Goal: Task Accomplishment & Management: Manage account settings

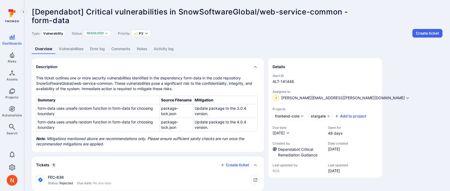
click at [163, 51] on link "Activity log" at bounding box center [163, 49] width 26 height 10
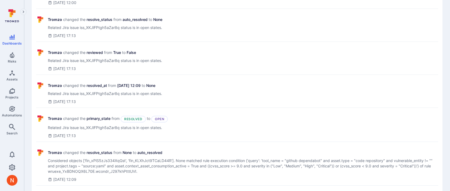
scroll to position [369, 0]
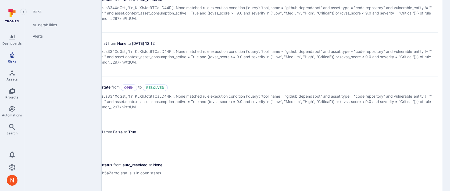
click at [12, 57] on icon "Risks" at bounding box center [12, 55] width 5 height 6
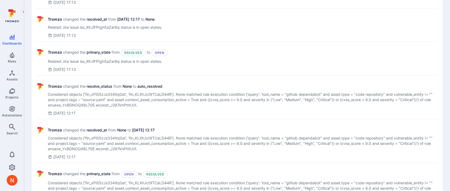
scroll to position [881, 0]
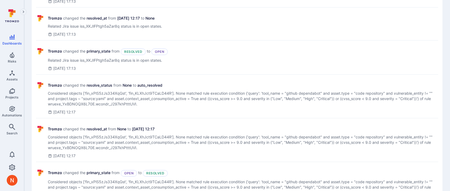
click at [203, 110] on div "Sep 7, 2025 at 12:17" at bounding box center [243, 112] width 390 height 5
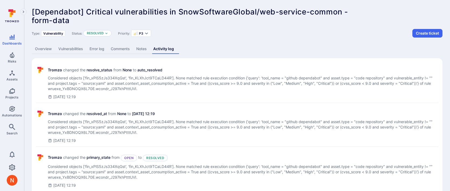
click at [40, 52] on link "Overview" at bounding box center [43, 49] width 23 height 10
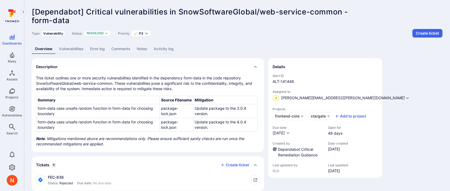
click at [161, 49] on link "Activity log" at bounding box center [163, 49] width 26 height 10
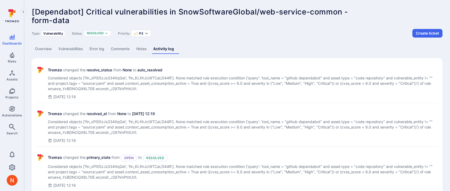
click at [50, 47] on link "Overview" at bounding box center [43, 49] width 23 height 10
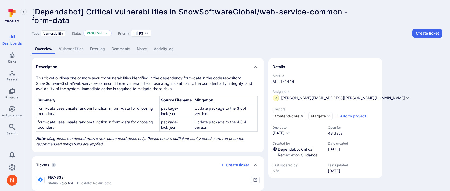
click at [168, 48] on link "Activity log" at bounding box center [163, 49] width 26 height 10
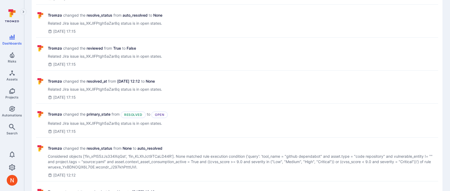
scroll to position [222, 0]
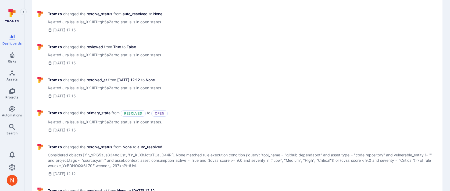
click at [146, 123] on span "Related Jira issue iss_XKJlFPtgh5aZar8q status is in open states." at bounding box center [108, 121] width 120 height 5
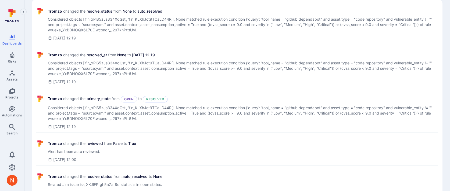
scroll to position [0, 0]
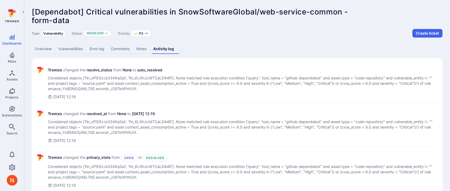
click at [232, 79] on span "Considered objects ['fin_xPlS5zJs334XqGst', 'fin_KLXhJct9TCaLD44R']. None match…" at bounding box center [243, 83] width 390 height 16
click at [41, 49] on link "Overview" at bounding box center [43, 49] width 23 height 10
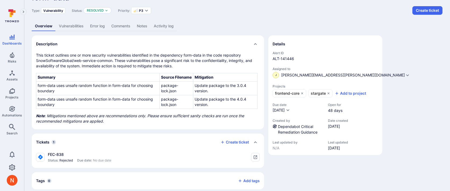
scroll to position [29, 0]
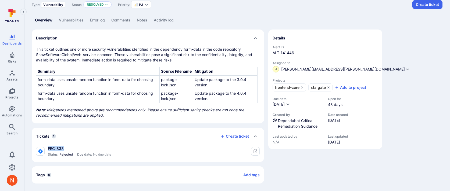
drag, startPoint x: 48, startPoint y: 148, endPoint x: 63, endPoint y: 148, distance: 15.0
click at [63, 148] on div "FEC-838" at bounding box center [79, 148] width 63 height 5
copy div "FEC-838"
click at [8, 170] on link "Settings" at bounding box center [12, 167] width 24 height 11
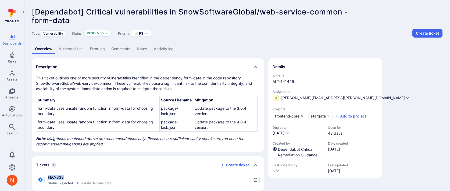
click at [297, 149] on link "Dependabot Critical Remediation Guidance" at bounding box center [297, 152] width 39 height 10
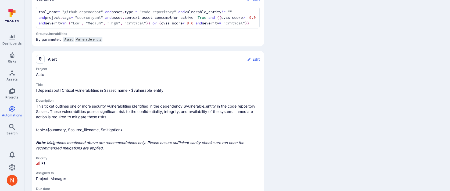
scroll to position [242, 0]
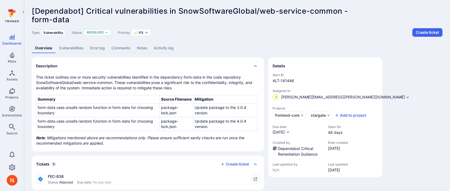
scroll to position [2, 0]
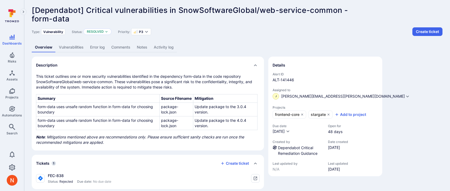
click at [79, 46] on link "Vulnerabilities" at bounding box center [71, 47] width 31 height 10
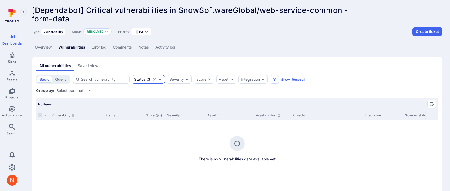
click at [156, 78] on icon "Clear selection" at bounding box center [155, 79] width 4 height 4
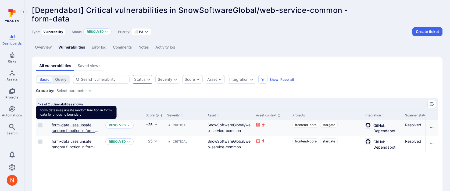
click at [69, 123] on link "form-data uses unsafe random function in form-data for choosing boundary" at bounding box center [76, 131] width 49 height 16
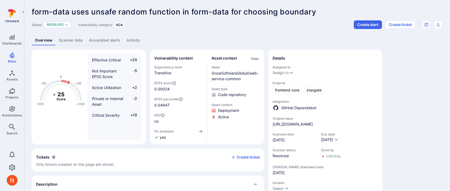
click at [137, 41] on link "Activity" at bounding box center [133, 40] width 20 height 10
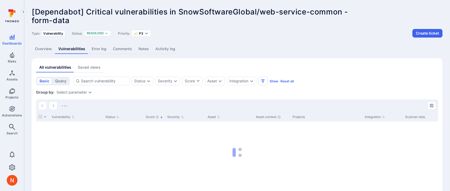
click at [164, 48] on link "Activity log" at bounding box center [165, 49] width 26 height 10
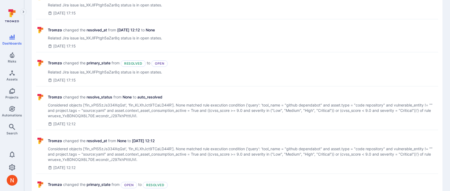
scroll to position [271, 0]
click at [106, 73] on span "Related Jira issue iss_XKJlFPtgh5aZar8q status is in open states." at bounding box center [108, 72] width 120 height 5
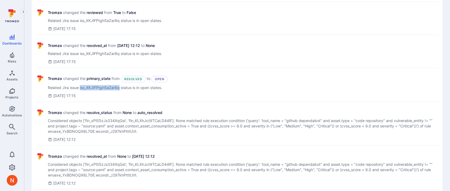
scroll to position [254, 0]
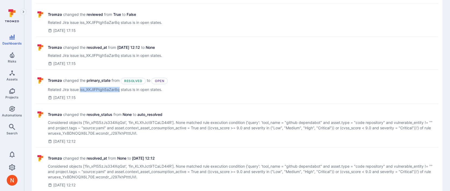
drag, startPoint x: 53, startPoint y: 95, endPoint x: 114, endPoint y: 139, distance: 74.8
click at [114, 139] on div "Sep 9, 2025 at 12:12" at bounding box center [243, 141] width 390 height 5
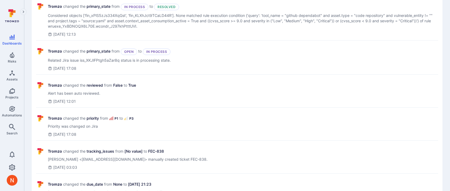
scroll to position [1345, 0]
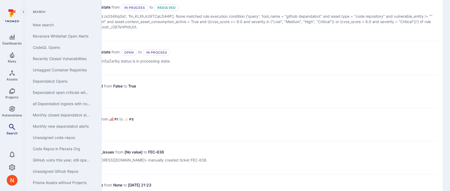
click at [12, 125] on icon "Search" at bounding box center [12, 127] width 6 height 6
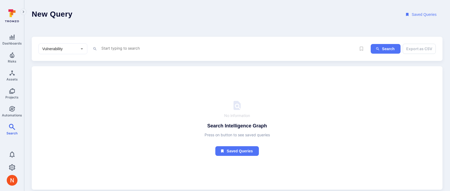
click at [41, 37] on div "Vulnerability ​ x Search Export as CSV" at bounding box center [237, 49] width 410 height 24
click at [55, 52] on div "Vulnerability ​" at bounding box center [62, 49] width 49 height 11
click at [49, 104] on li "Alert" at bounding box center [63, 105] width 48 height 9
type input "Alert"
click at [118, 49] on textarea "Intelligence Graph search area" at bounding box center [228, 48] width 255 height 7
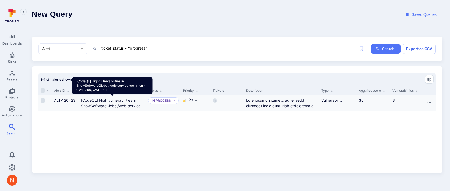
type textarea "ticket_status ~ "progress""
click at [105, 101] on CWE-807"] "[CodeQL] High vulnerabilities in SnowSoftwareGlobal/web-service-common – CWE-29…" at bounding box center [112, 106] width 63 height 16
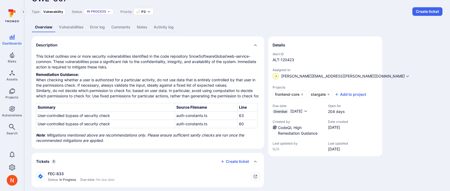
scroll to position [52, 0]
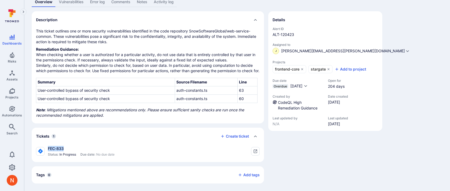
drag, startPoint x: 48, startPoint y: 148, endPoint x: 71, endPoint y: 148, distance: 23.4
click at [71, 148] on div "FEC-833" at bounding box center [81, 148] width 67 height 5
copy div "FEC-833"
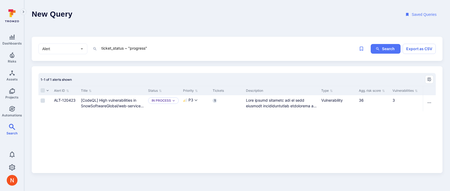
click at [136, 49] on textarea "ticket_status ~ "progress"" at bounding box center [228, 48] width 255 height 7
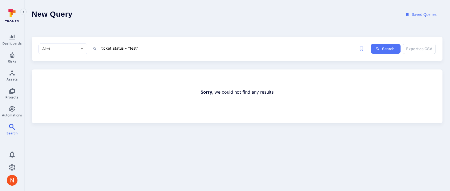
click at [132, 49] on textarea "ticket_status ~ "test"" at bounding box center [228, 48] width 255 height 7
click at [132, 49] on textarea "ticket_status ~ "trest"" at bounding box center [228, 48] width 255 height 7
type textarea "ticket_status ~ "review""
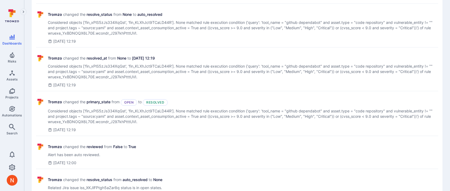
scroll to position [189, 0]
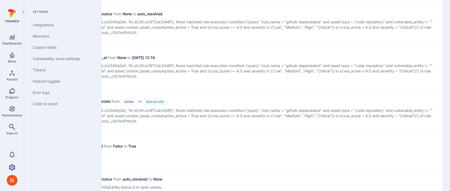
click at [13, 164] on link "Settings" at bounding box center [12, 167] width 24 height 11
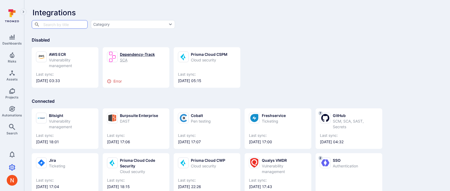
scroll to position [26, 0]
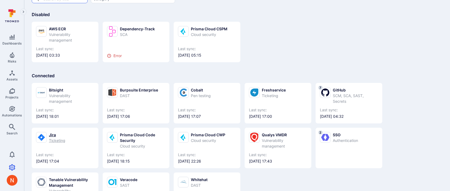
click at [71, 135] on div "Jira Ticketing" at bounding box center [65, 137] width 58 height 11
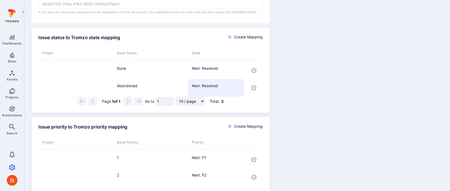
scroll to position [209, 0]
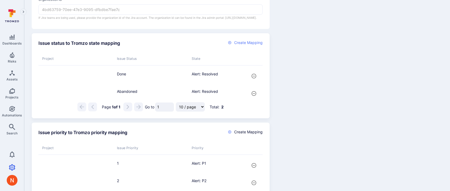
click at [249, 45] on span "Create Mapping" at bounding box center [248, 42] width 28 height 5
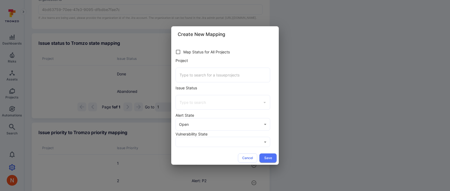
click at [194, 80] on div "​" at bounding box center [222, 75] width 95 height 15
click at [181, 56] on input "checkbox" at bounding box center [178, 52] width 10 height 10
checkbox input "true"
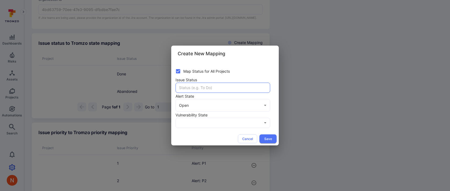
click at [202, 90] on input "text" at bounding box center [223, 88] width 94 height 10
type input "Rejected"
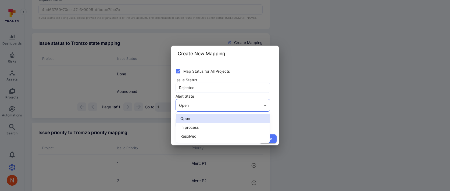
click at [188, 137] on span "Resolved" at bounding box center [222, 136] width 85 height 6
type input "resolved"
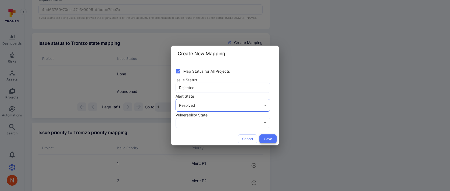
click at [267, 138] on button "Save" at bounding box center [267, 139] width 17 height 9
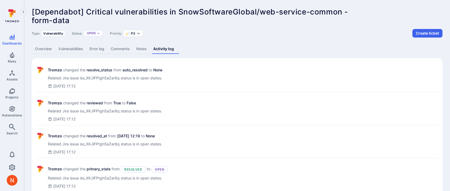
scroll to position [189, 0]
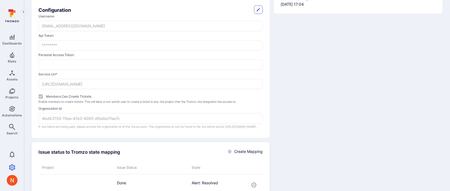
scroll to position [136, 0]
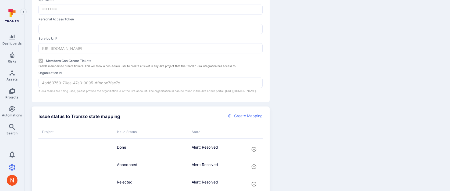
click at [241, 119] on span "Create Mapping" at bounding box center [248, 115] width 28 height 5
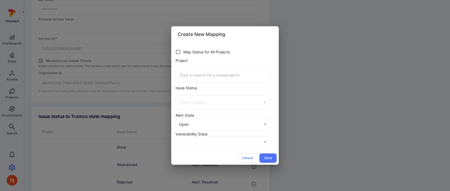
click at [199, 79] on input "Project" at bounding box center [222, 74] width 89 height 9
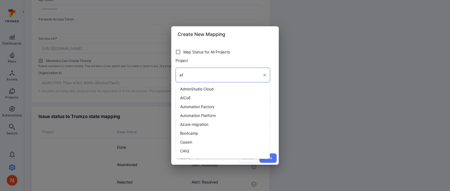
type input "e"
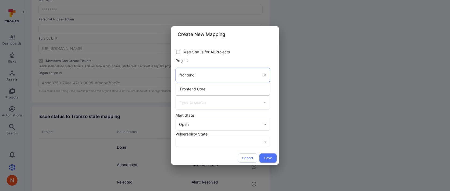
click at [207, 92] on li "Frontend Core" at bounding box center [223, 89] width 94 height 9
type input "Frontend Core"
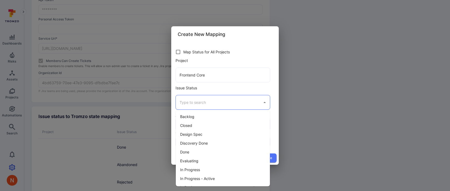
click at [201, 105] on input "Issue Status" at bounding box center [218, 102] width 81 height 9
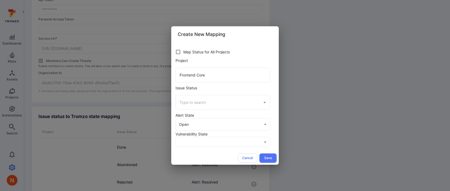
click at [395, 118] on div "Create New Mapping Map Status for All Projects Project Frontend Core ​ Issue St…" at bounding box center [225, 95] width 450 height 191
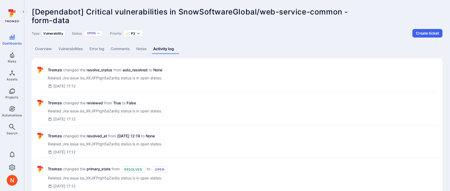
click at [41, 50] on link "Overview" at bounding box center [43, 49] width 23 height 10
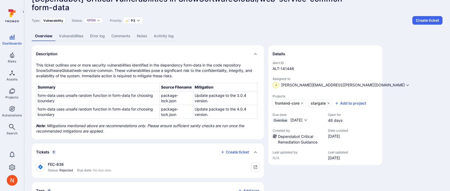
scroll to position [13, 0]
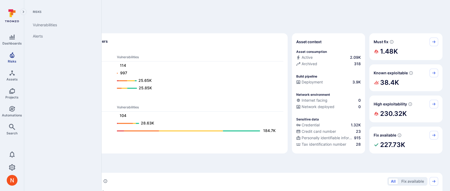
click at [13, 56] on icon "Risks" at bounding box center [12, 55] width 5 height 6
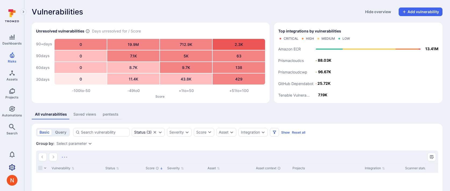
click at [13, 166] on icon "Settings" at bounding box center [12, 167] width 6 height 6
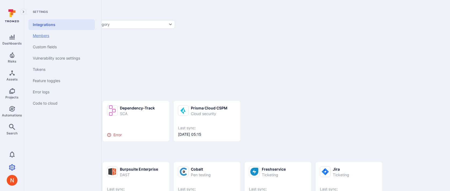
click at [49, 36] on link "Members" at bounding box center [61, 35] width 66 height 11
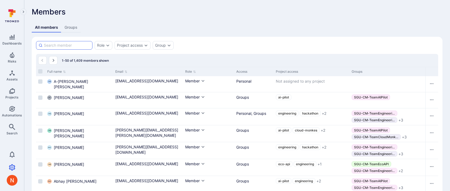
click at [67, 45] on input at bounding box center [67, 45] width 46 height 5
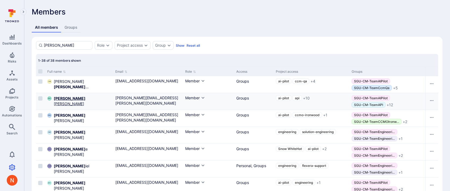
type input "dan"
click at [69, 99] on span "Dan Cundy" at bounding box center [82, 101] width 57 height 11
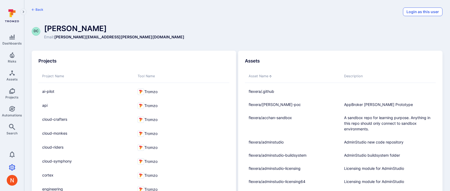
click at [415, 13] on button "Login as this user" at bounding box center [422, 12] width 39 height 9
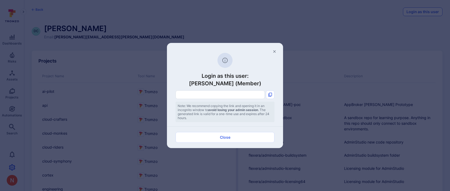
type input "https://flexera.tromzo.com/sign-in/token/usr_4pRIRj2M7juAGZYX/7qd13-7066c42f41a…"
click at [268, 97] on button "Copy link" at bounding box center [270, 94] width 9 height 9
click at [231, 137] on button "Close" at bounding box center [224, 137] width 99 height 11
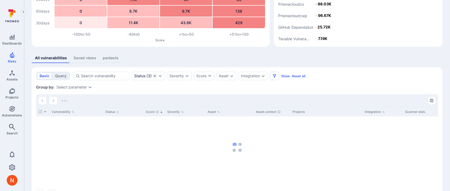
scroll to position [75, 0]
